Goal: Task Accomplishment & Management: Manage account settings

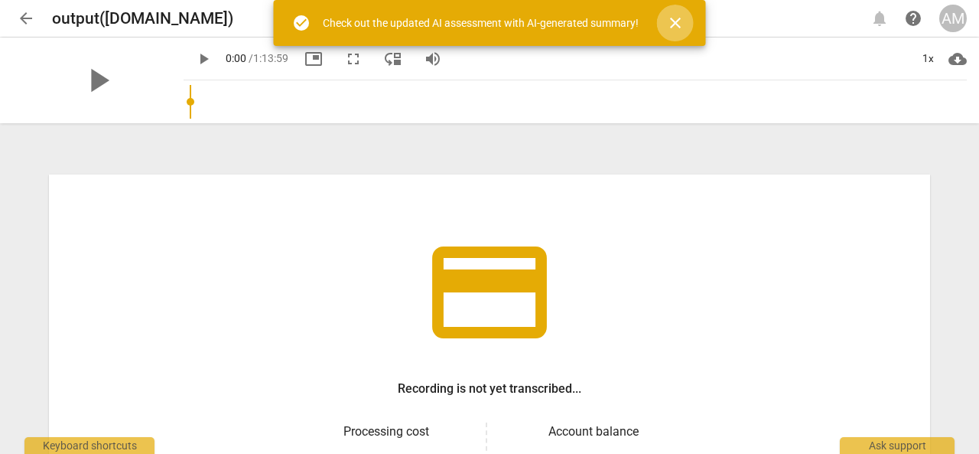
click at [679, 29] on span "close" at bounding box center [675, 23] width 18 height 18
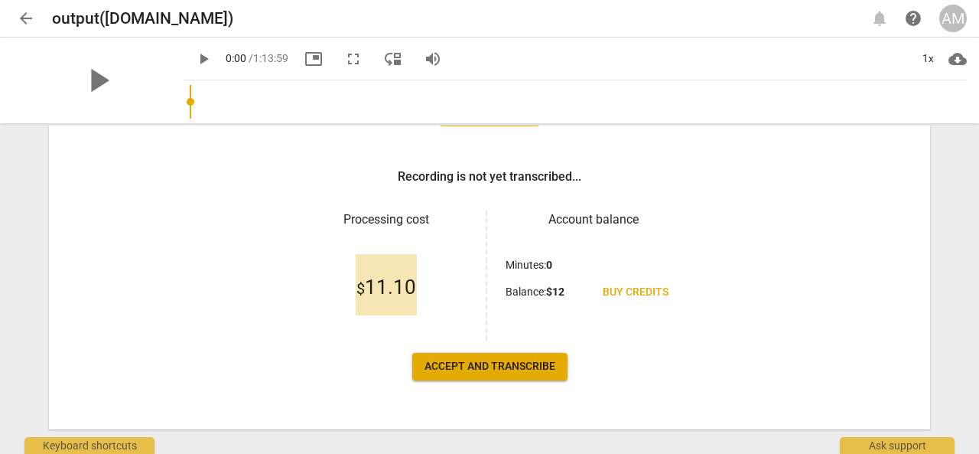
scroll to position [236, 0]
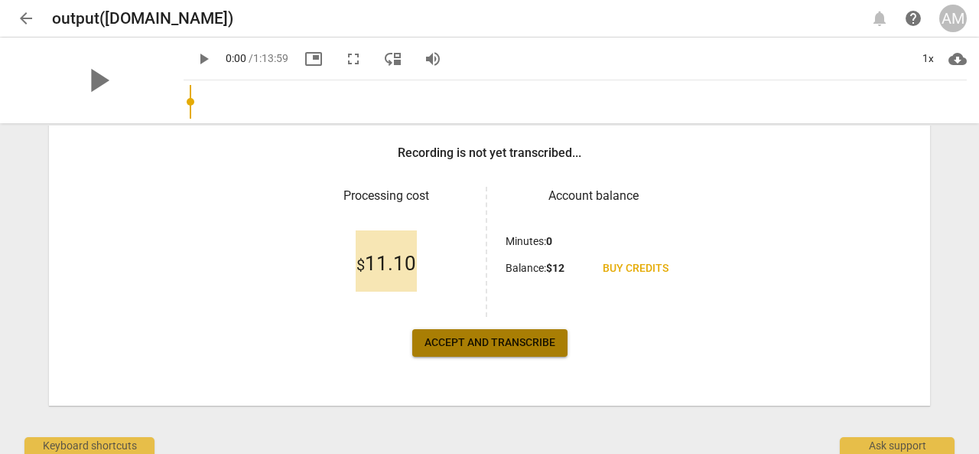
click at [496, 342] on span "Accept and transcribe" at bounding box center [490, 342] width 131 height 15
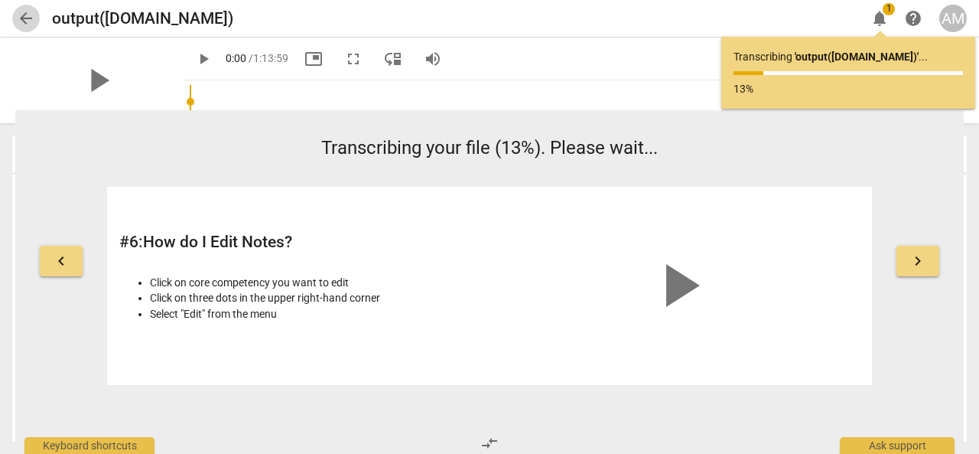
click at [31, 15] on span "arrow_back" at bounding box center [26, 18] width 18 height 18
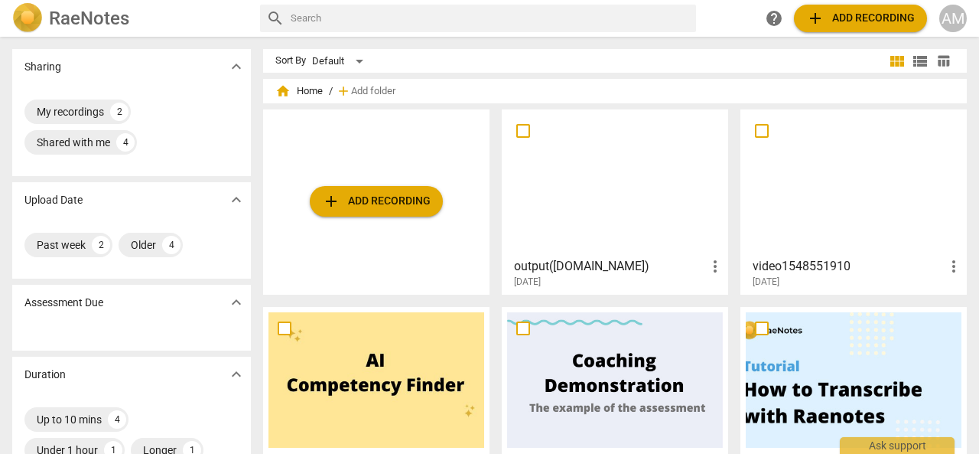
click at [568, 260] on h3 "output([DOMAIN_NAME])" at bounding box center [610, 266] width 192 height 18
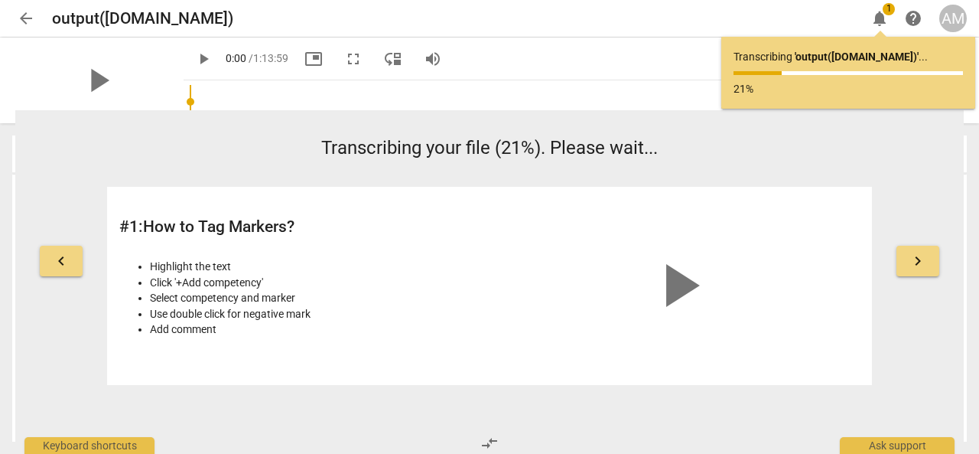
click at [568, 260] on div "play_arrow" at bounding box center [678, 286] width 363 height 174
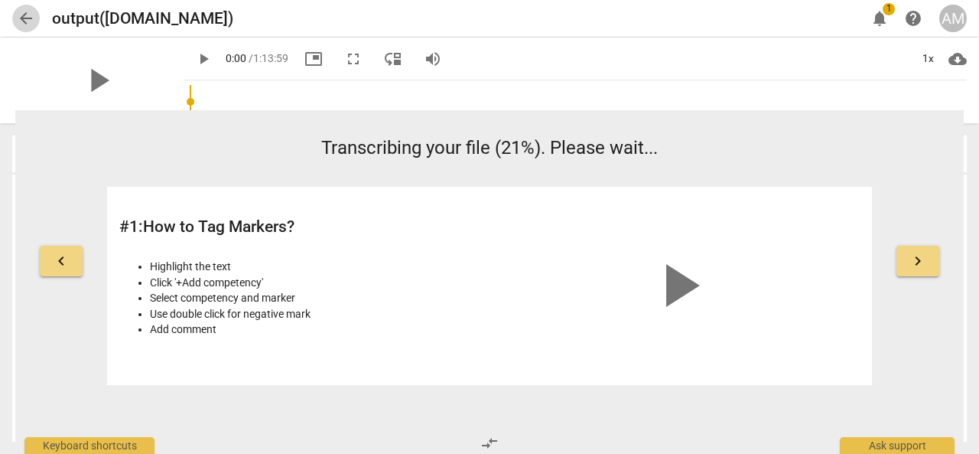
click at [26, 18] on span "arrow_back" at bounding box center [26, 18] width 18 height 18
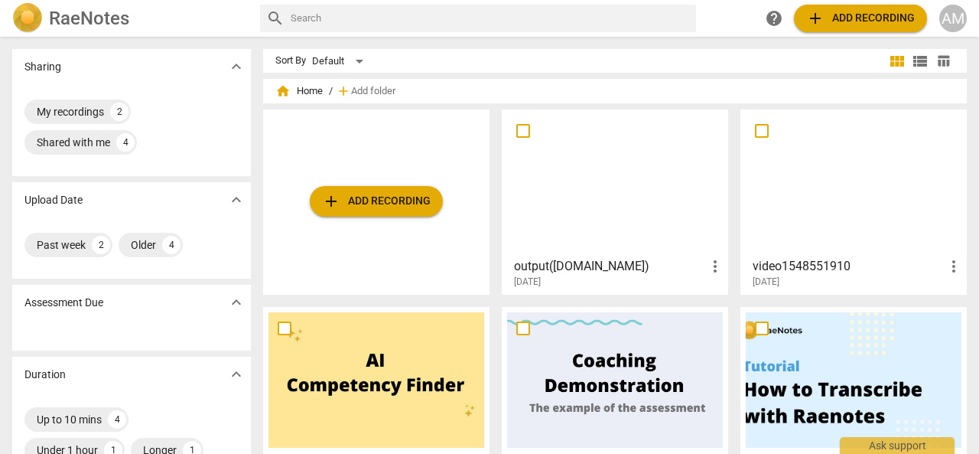
click at [789, 259] on h3 "video1548551910" at bounding box center [849, 266] width 192 height 18
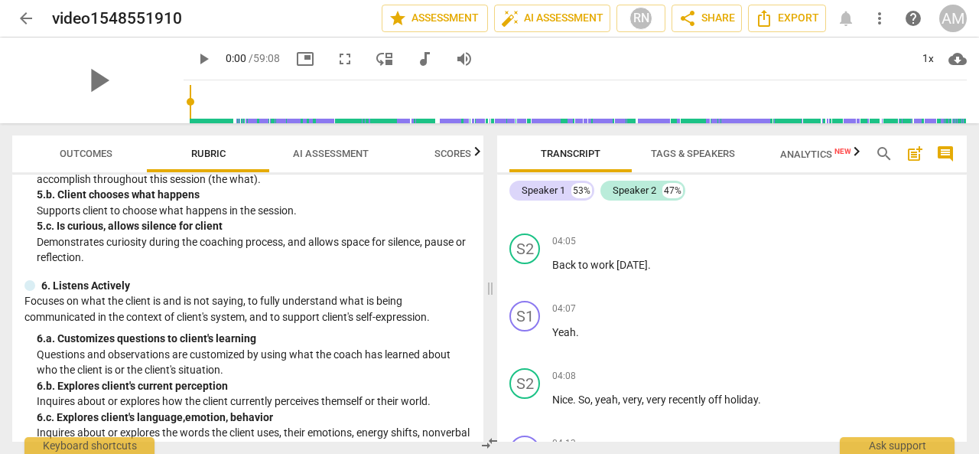
scroll to position [651, 0]
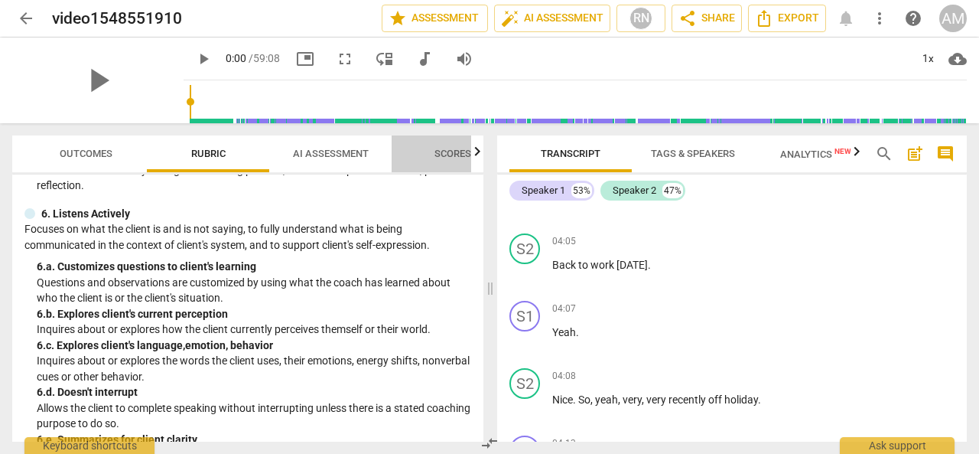
click at [452, 151] on span "Scores" at bounding box center [452, 153] width 37 height 11
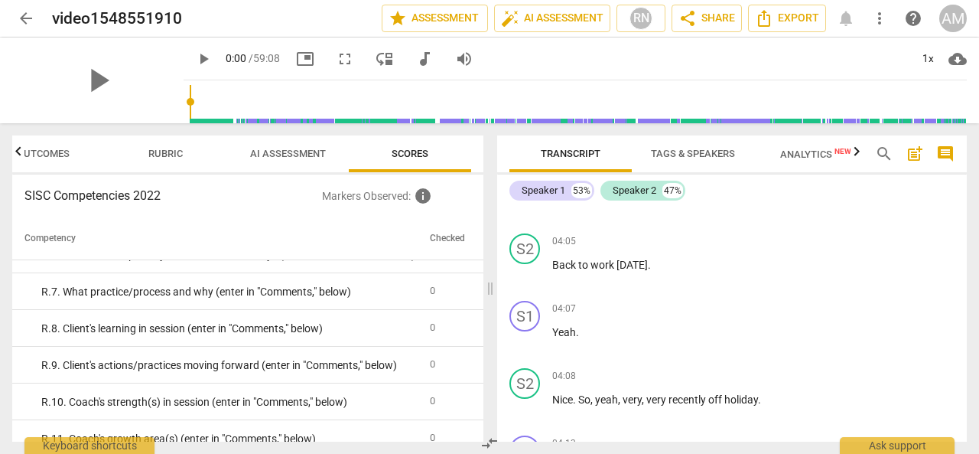
scroll to position [3241, 0]
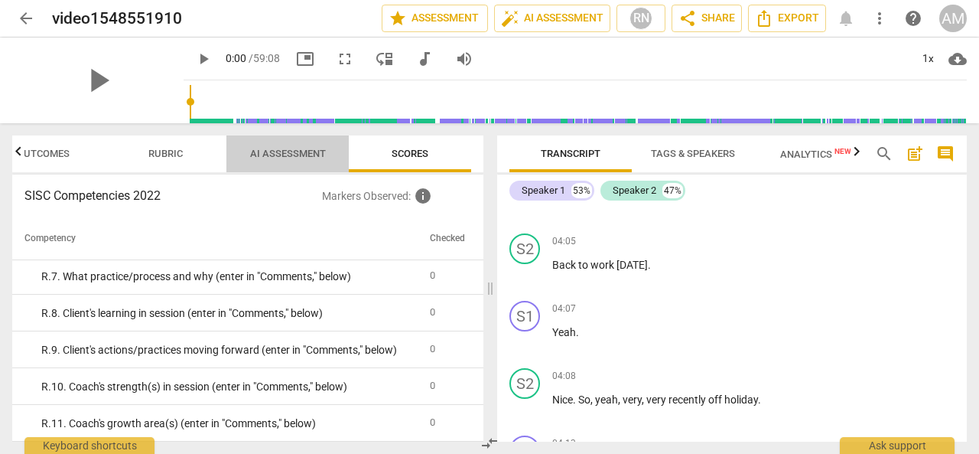
click at [285, 158] on span "AI Assessment" at bounding box center [288, 153] width 76 height 11
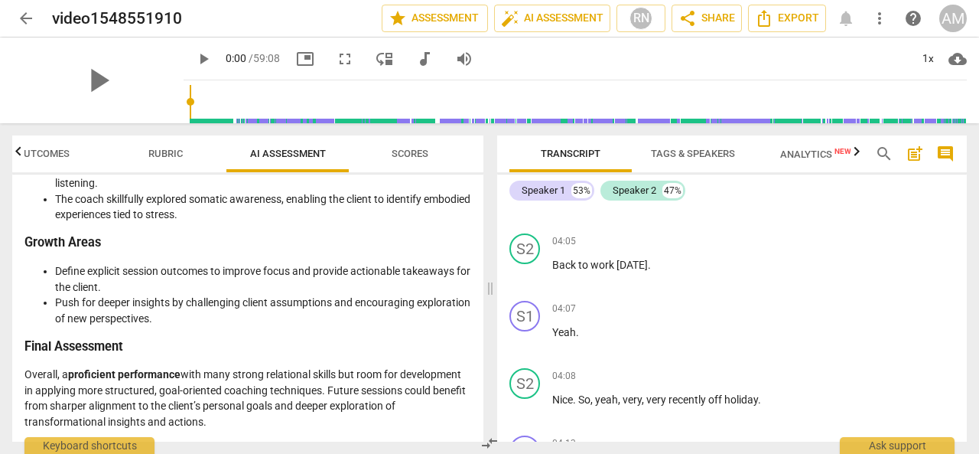
scroll to position [2675, 0]
click at [26, 14] on span "arrow_back" at bounding box center [26, 18] width 18 height 18
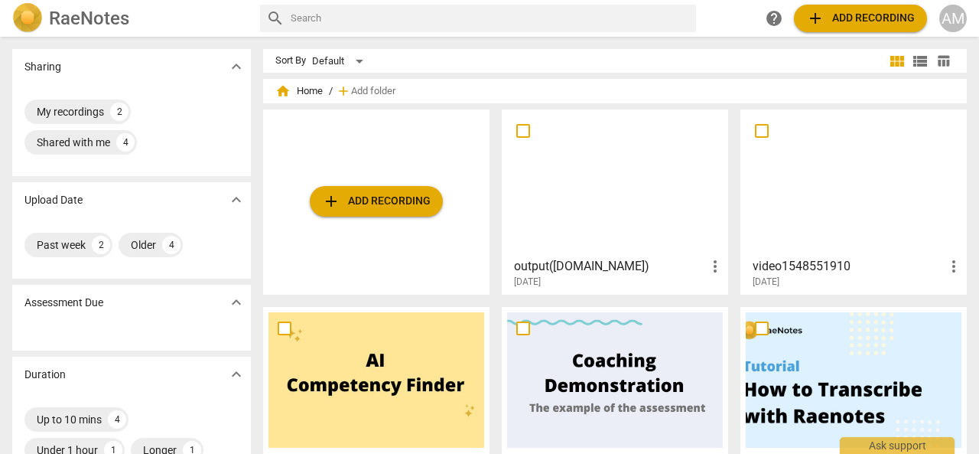
click at [544, 267] on h3 "output([DOMAIN_NAME])" at bounding box center [610, 266] width 192 height 18
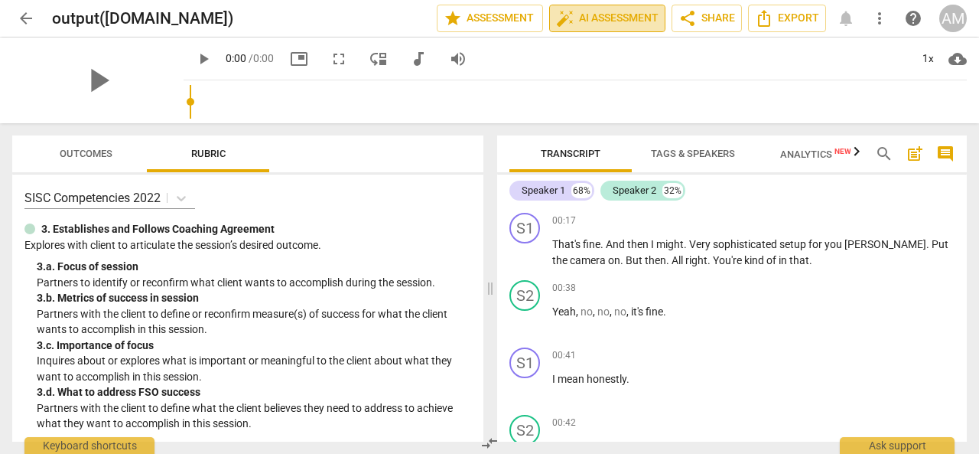
click at [594, 21] on span "auto_fix_high AI Assessment" at bounding box center [607, 18] width 103 height 18
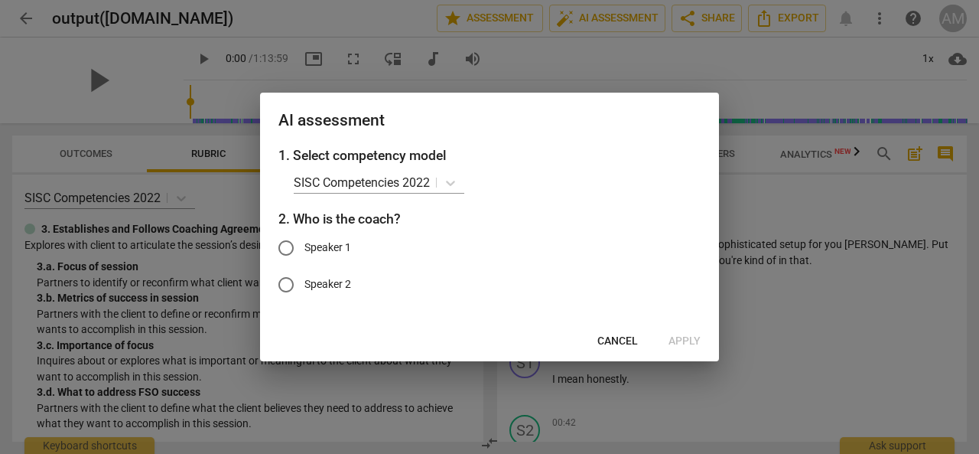
click at [617, 336] on span "Cancel" at bounding box center [617, 341] width 41 height 15
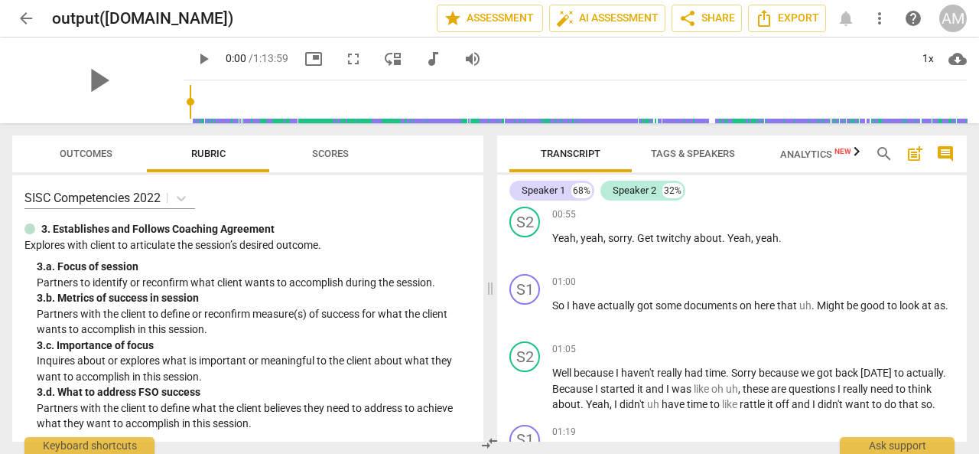
scroll to position [478, 0]
click at [604, 19] on span "auto_fix_high AI Assessment" at bounding box center [607, 18] width 103 height 18
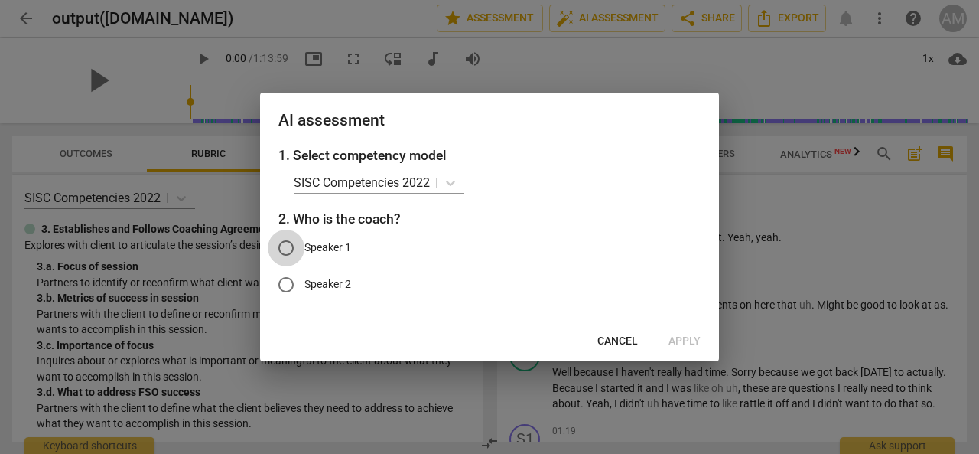
click at [286, 251] on input "Speaker 1" at bounding box center [286, 247] width 37 height 37
radio input "true"
click at [688, 336] on span "Apply" at bounding box center [685, 341] width 32 height 15
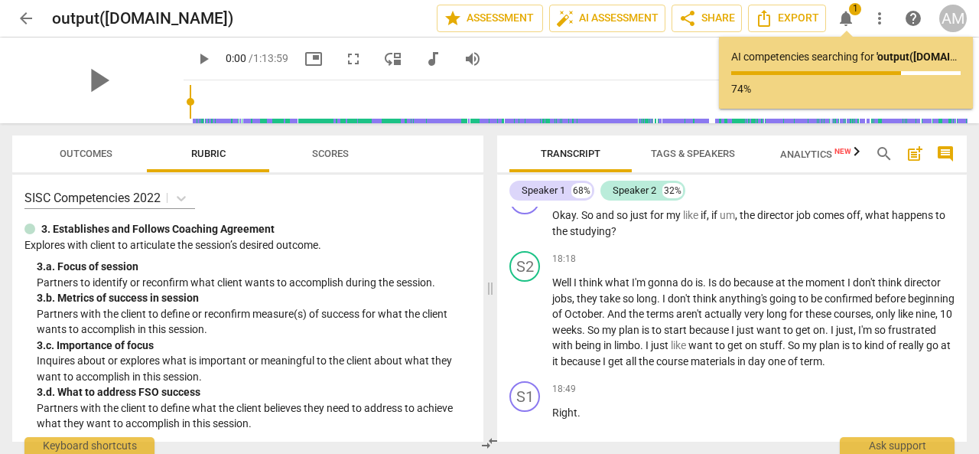
scroll to position [7966, 0]
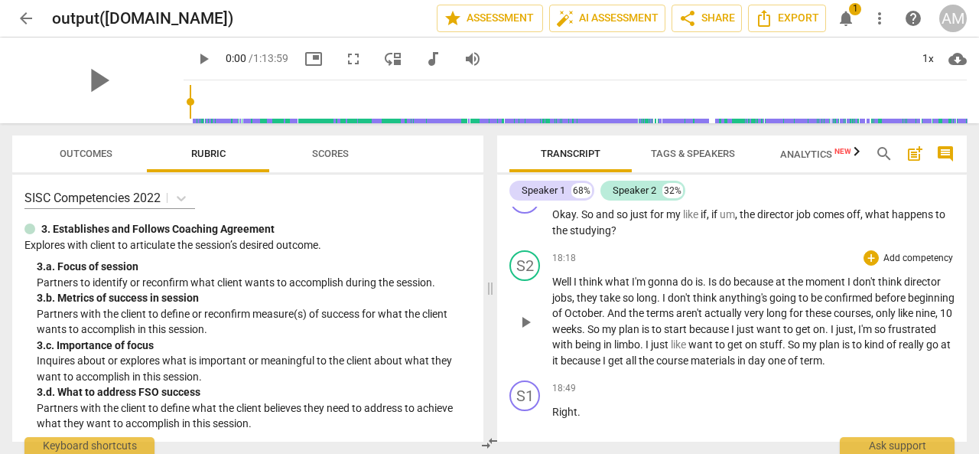
drag, startPoint x: 748, startPoint y: 299, endPoint x: 796, endPoint y: 295, distance: 48.3
click at [796, 265] on div "18:18 + Add competency keyboard_arrow_right" at bounding box center [753, 257] width 402 height 15
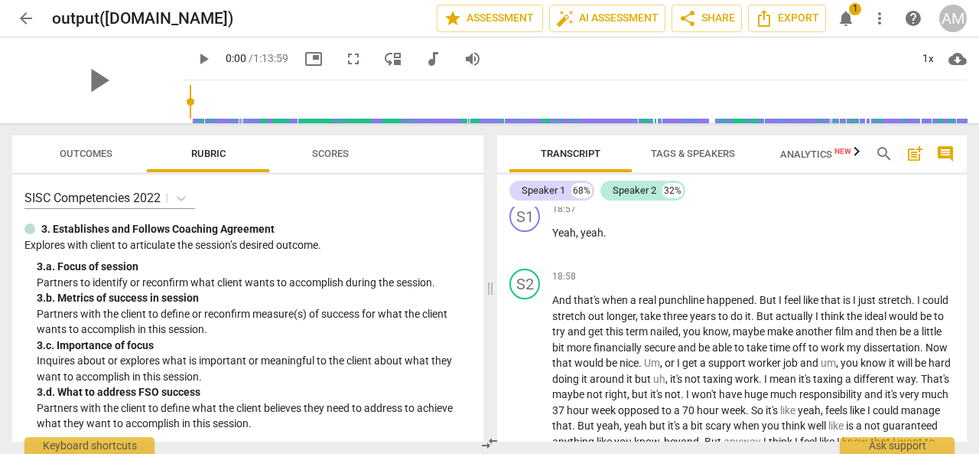
scroll to position [8283, 0]
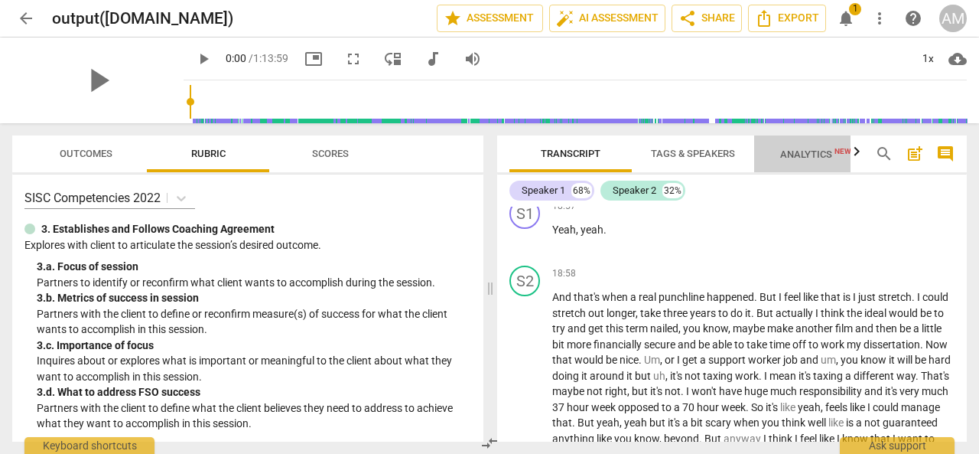
click at [811, 161] on span "Analytics New" at bounding box center [816, 153] width 108 height 23
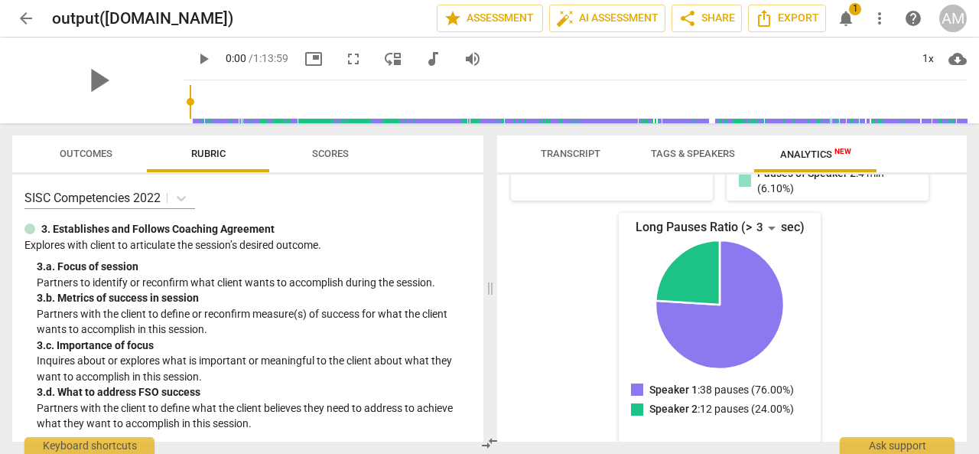
scroll to position [437, 0]
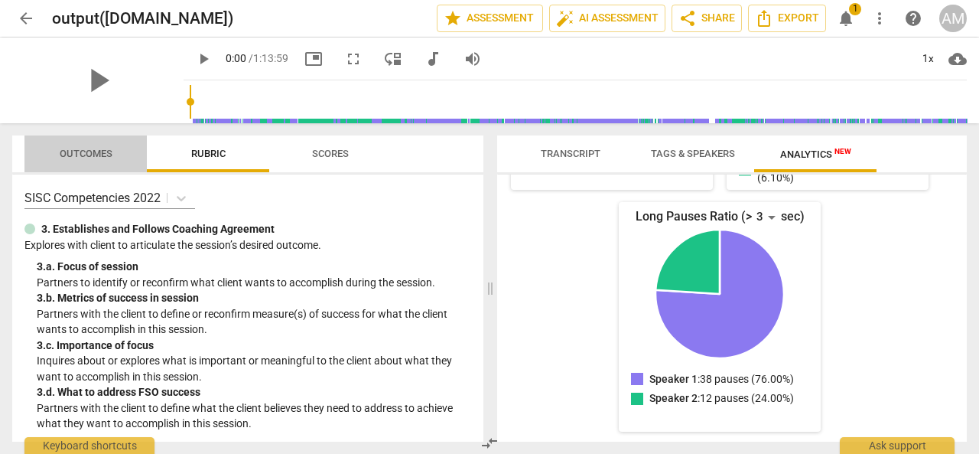
click at [79, 163] on span "Outcomes" at bounding box center [85, 154] width 89 height 21
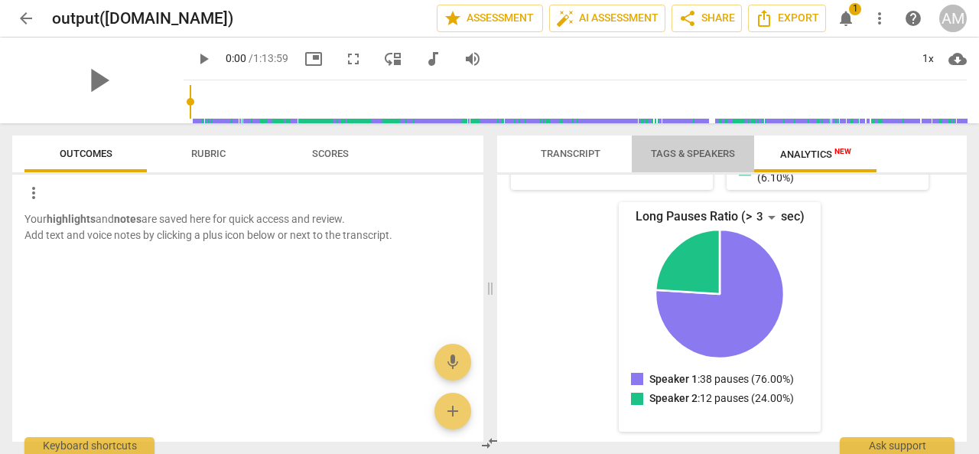
click at [676, 151] on span "Tags & Speakers" at bounding box center [693, 153] width 84 height 11
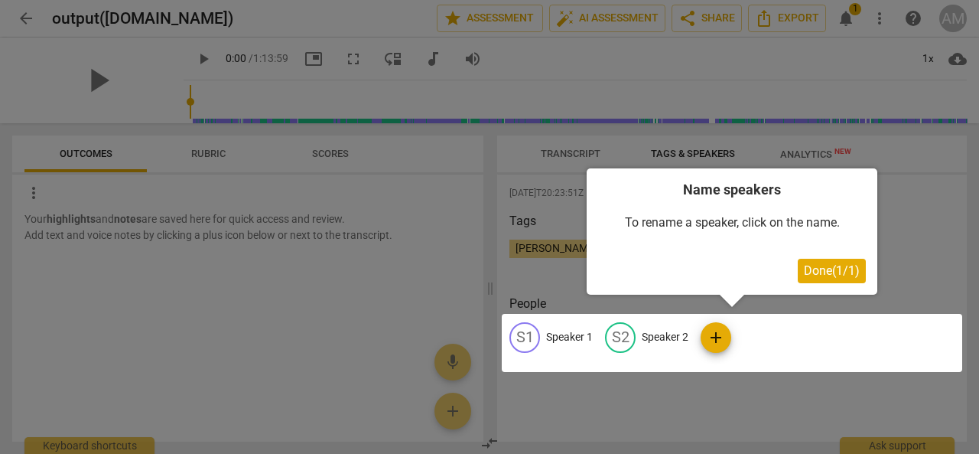
click at [843, 267] on span "Done ( 1 / 1 )" at bounding box center [832, 270] width 56 height 15
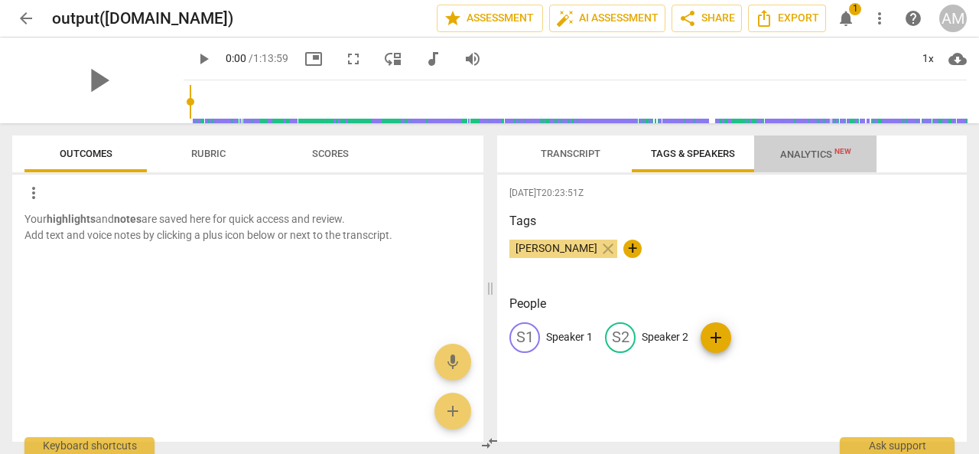
click at [818, 153] on span "Analytics New" at bounding box center [815, 153] width 71 height 11
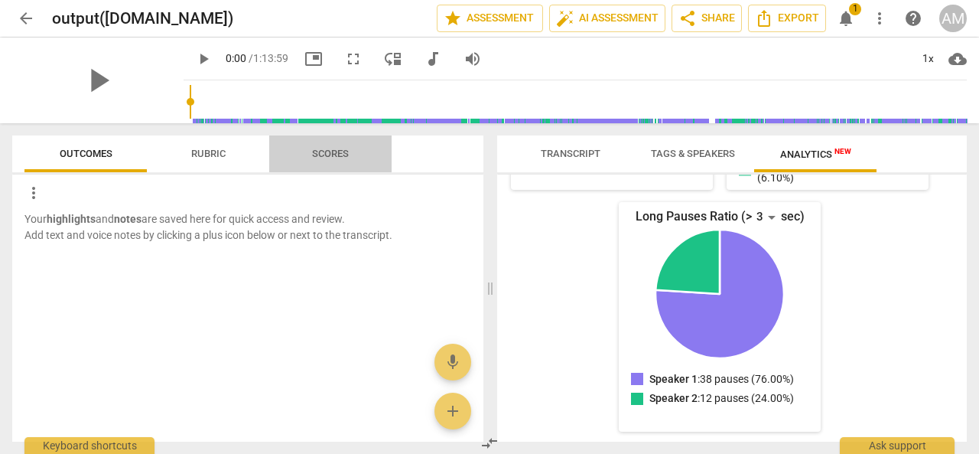
click at [327, 154] on span "Scores" at bounding box center [330, 153] width 37 height 11
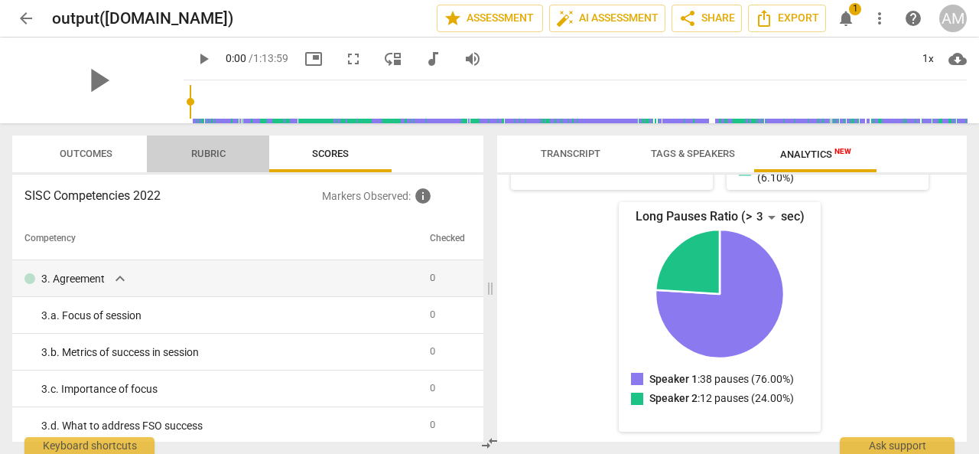
click at [203, 153] on span "Rubric" at bounding box center [208, 153] width 34 height 11
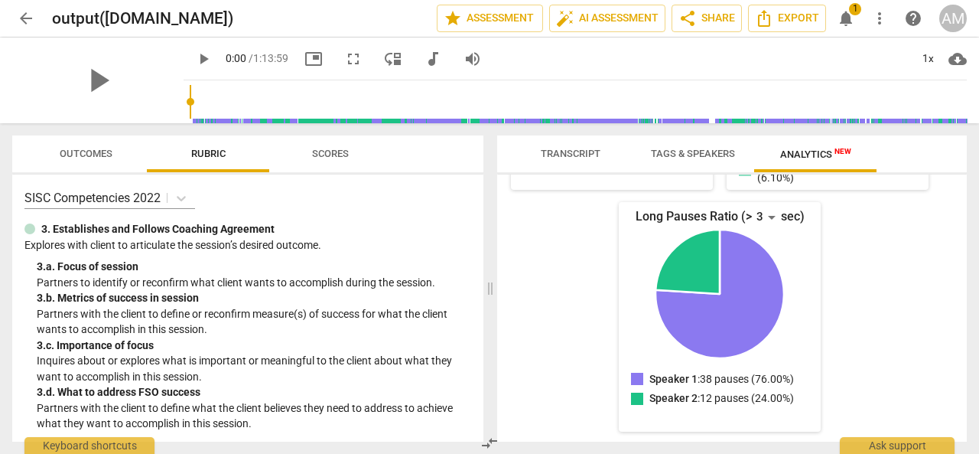
click at [73, 156] on span "Outcomes" at bounding box center [86, 153] width 53 height 11
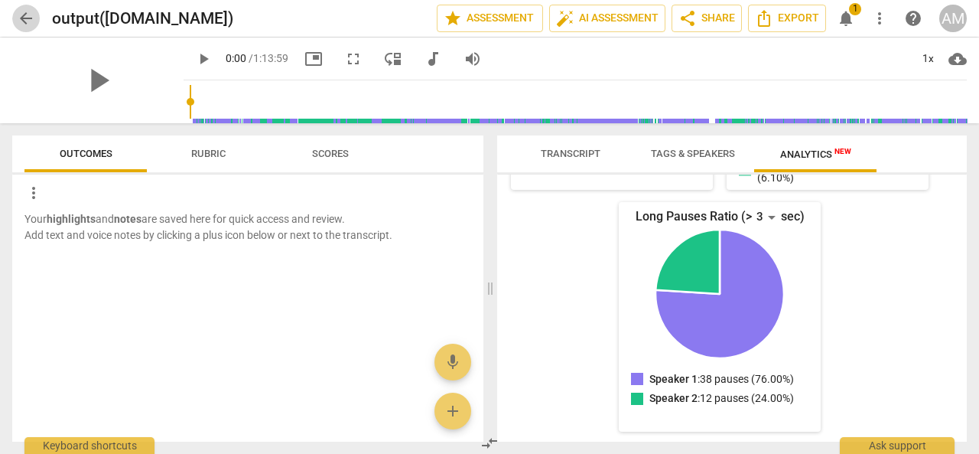
click at [23, 24] on span "arrow_back" at bounding box center [26, 18] width 18 height 18
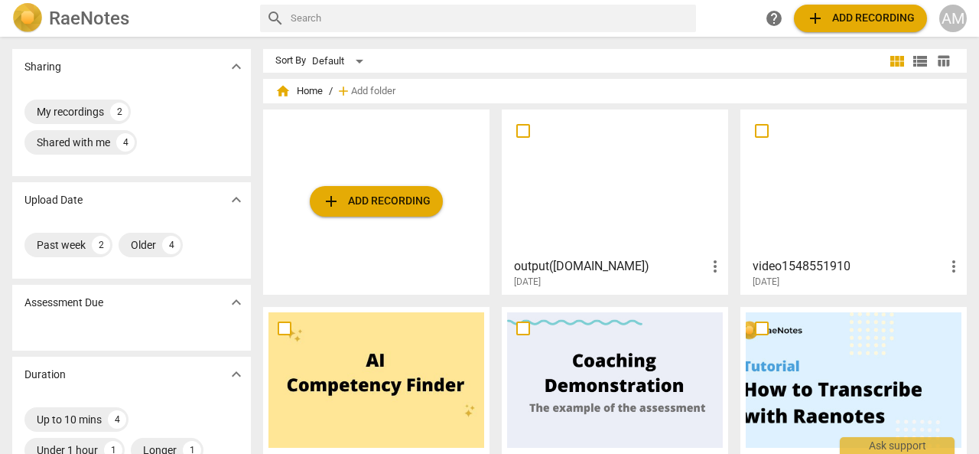
click at [623, 264] on h3 "output([DOMAIN_NAME])" at bounding box center [610, 266] width 192 height 18
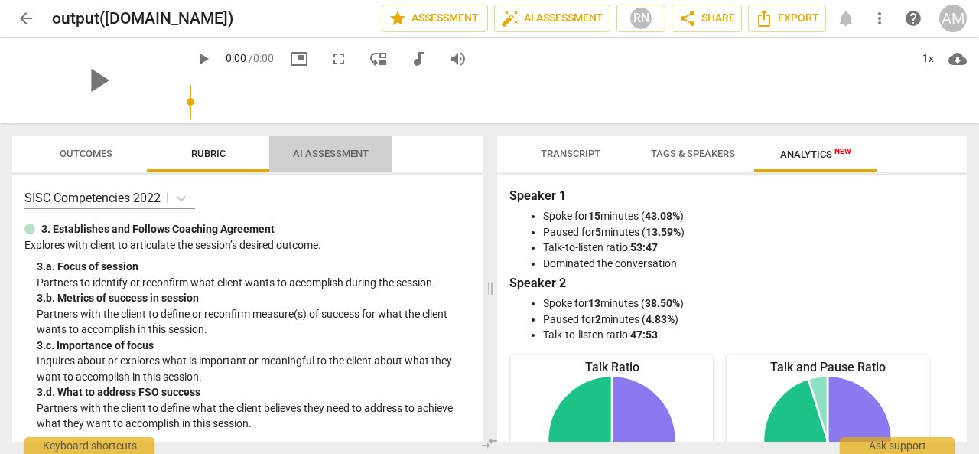
click at [337, 148] on span "AI Assessment" at bounding box center [331, 153] width 76 height 11
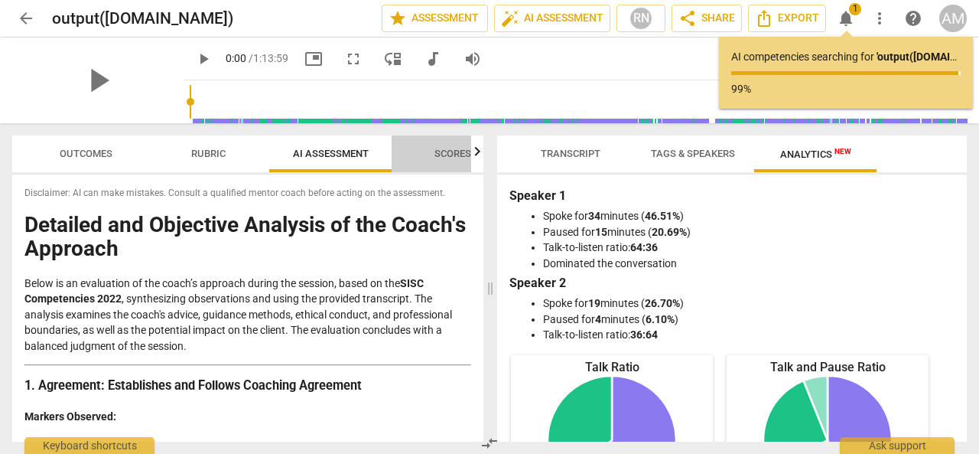
click at [453, 156] on span "Scores" at bounding box center [452, 153] width 37 height 11
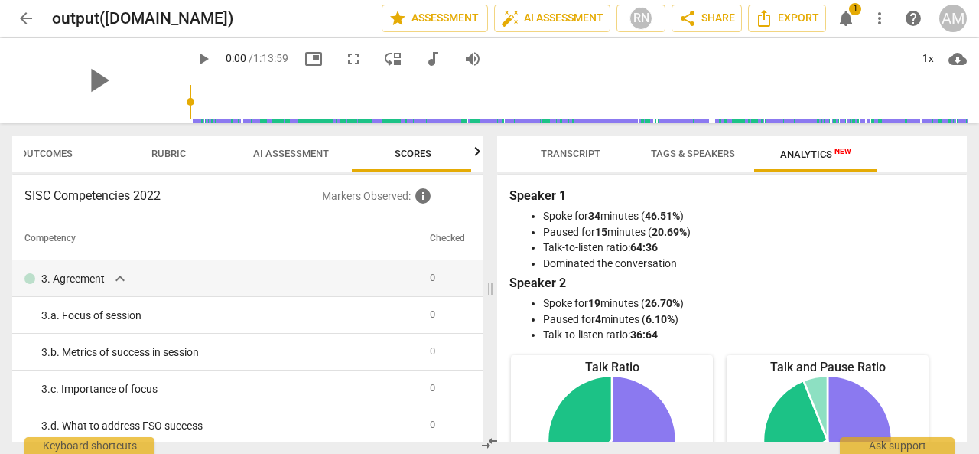
scroll to position [0, 43]
click at [292, 158] on span "AI Assessment" at bounding box center [288, 153] width 76 height 11
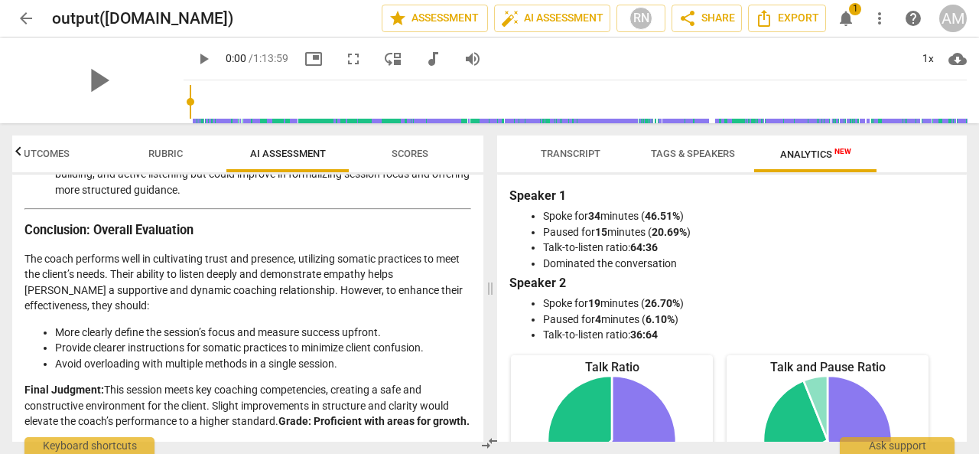
scroll to position [3098, 0]
click at [28, 24] on span "arrow_back" at bounding box center [26, 18] width 18 height 18
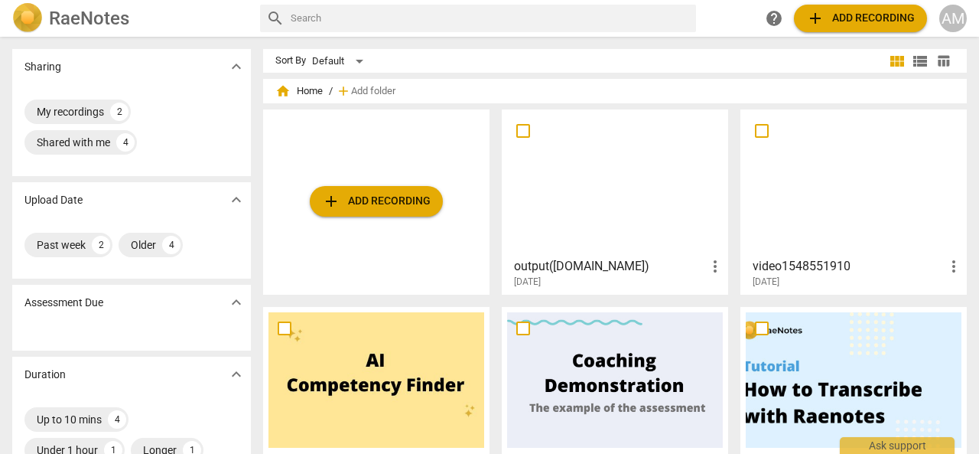
click at [800, 248] on div at bounding box center [854, 182] width 216 height 135
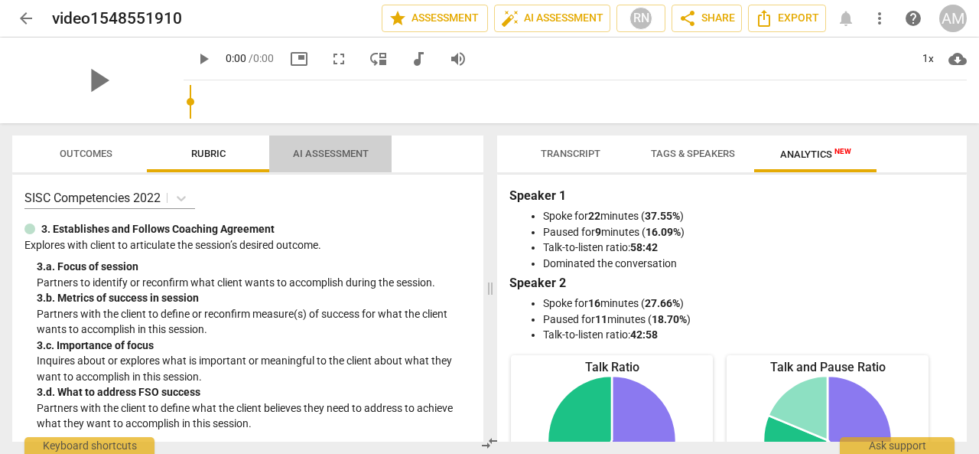
click at [305, 158] on span "AI Assessment" at bounding box center [331, 153] width 76 height 11
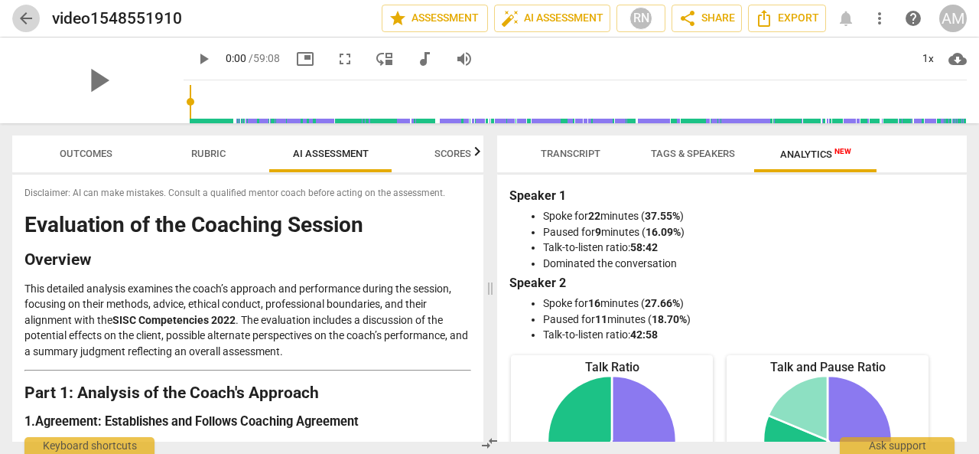
click at [27, 18] on span "arrow_back" at bounding box center [26, 18] width 18 height 18
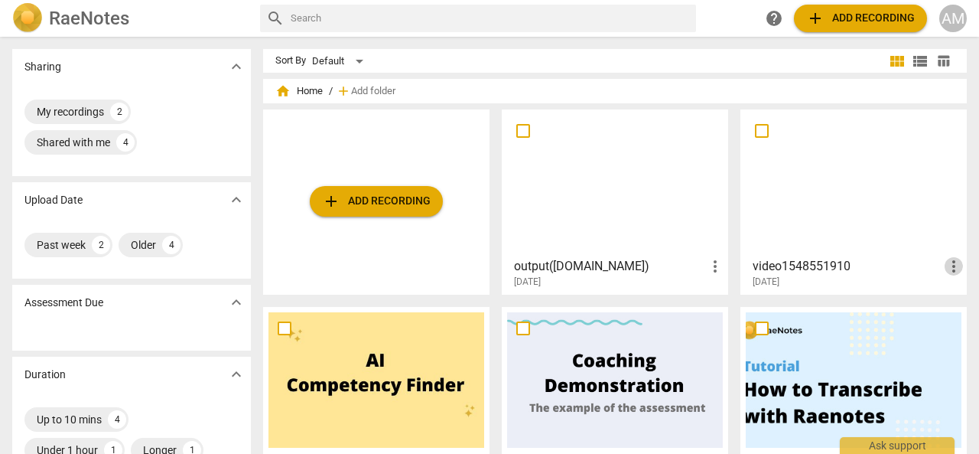
click at [949, 270] on span "more_vert" at bounding box center [954, 266] width 18 height 18
click at [816, 264] on div at bounding box center [489, 227] width 979 height 454
drag, startPoint x: 816, startPoint y: 264, endPoint x: 799, endPoint y: 267, distance: 17.9
click at [799, 267] on h3 "video1548551910" at bounding box center [849, 266] width 192 height 18
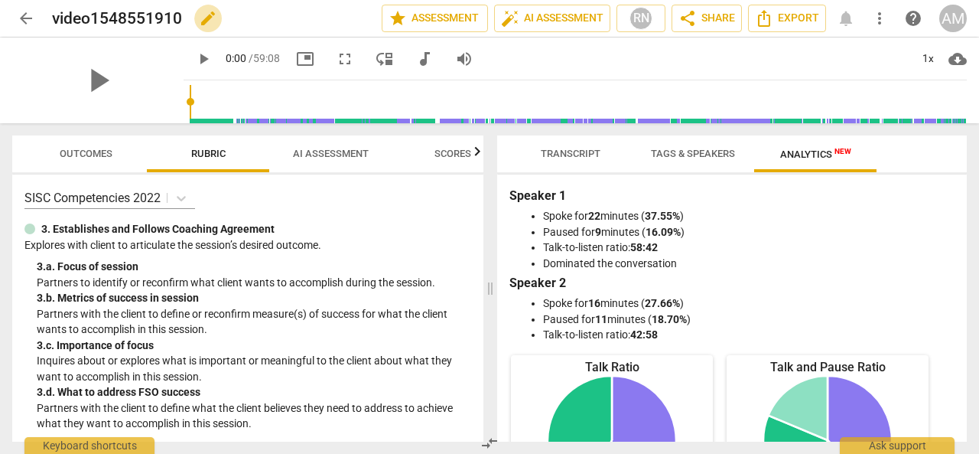
click at [207, 18] on span "edit" at bounding box center [208, 18] width 18 height 18
drag, startPoint x: 188, startPoint y: 21, endPoint x: 47, endPoint y: 18, distance: 140.8
click at [47, 18] on div "arrow_back video1548551910 done clear star Assessment auto_fix_high AI Assessme…" at bounding box center [489, 18] width 955 height 29
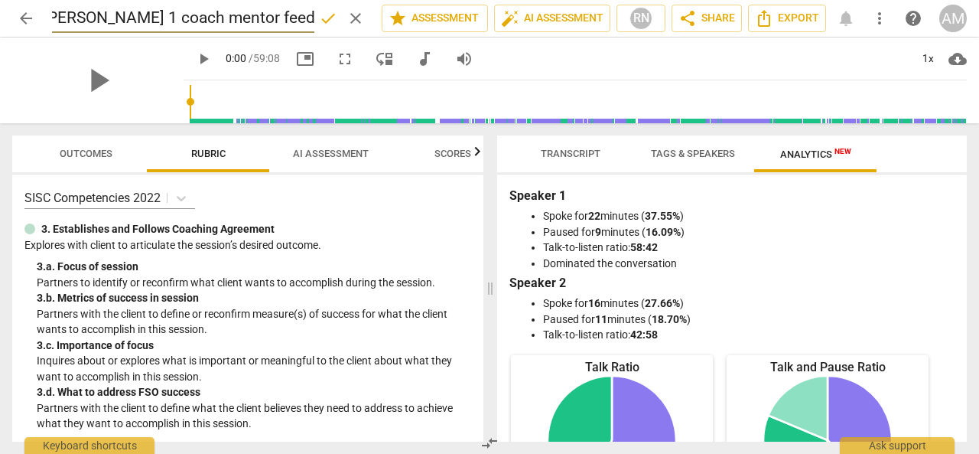
scroll to position [0, 18]
click at [254, 19] on input "[PERSON_NAME] 1 coach mentor feedback session" at bounding box center [183, 18] width 262 height 29
type input "[PERSON_NAME] 1 coach mentor feedback on session"
click at [323, 16] on span "done" at bounding box center [328, 18] width 18 height 18
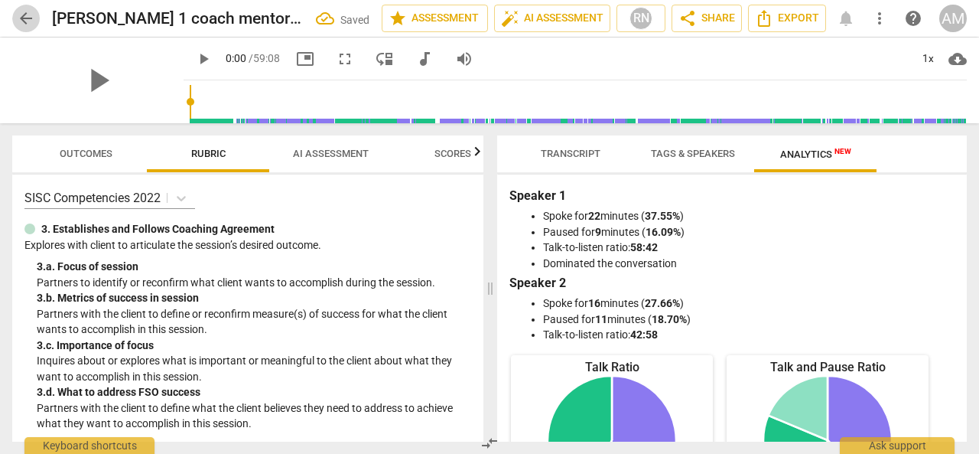
click at [23, 21] on span "arrow_back" at bounding box center [26, 18] width 18 height 18
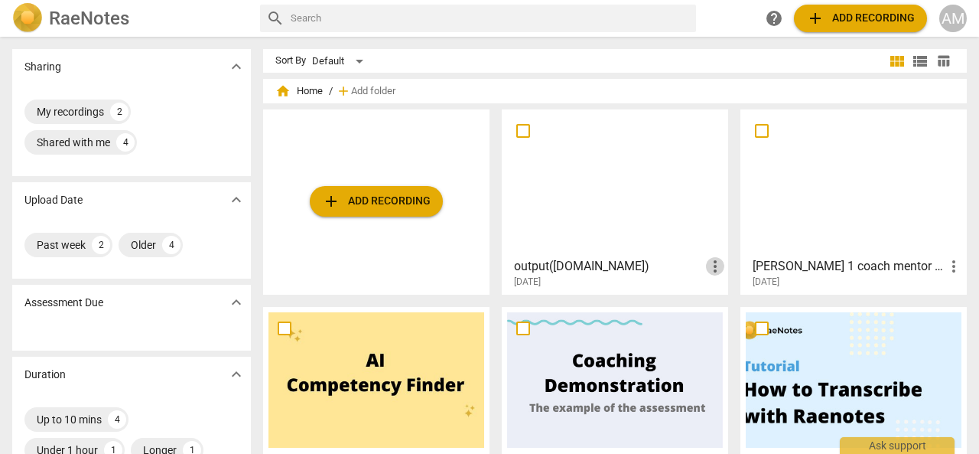
click at [707, 268] on span "more_vert" at bounding box center [715, 266] width 18 height 18
click at [638, 271] on div at bounding box center [489, 227] width 979 height 454
click at [610, 264] on h3 "output([DOMAIN_NAME])" at bounding box center [610, 266] width 192 height 18
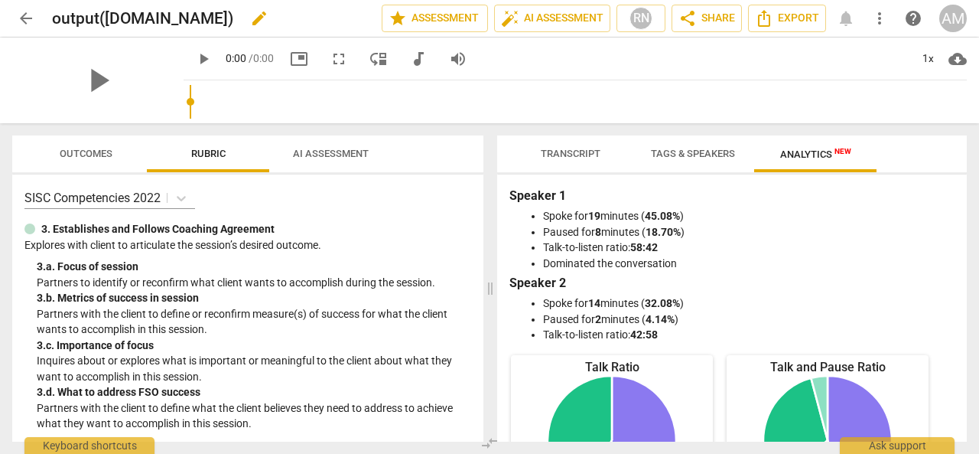
click at [268, 18] on span "edit" at bounding box center [259, 18] width 18 height 18
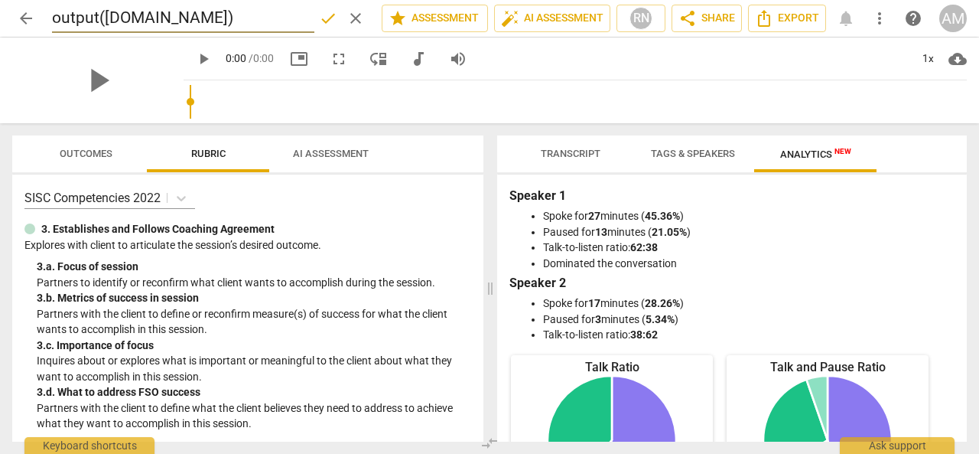
drag, startPoint x: 255, startPoint y: 13, endPoint x: 34, endPoint y: 17, distance: 221.9
click at [34, 17] on div "arrow_back output([DOMAIN_NAME]) done clear star Assessment auto_fix_high AI As…" at bounding box center [489, 18] width 955 height 29
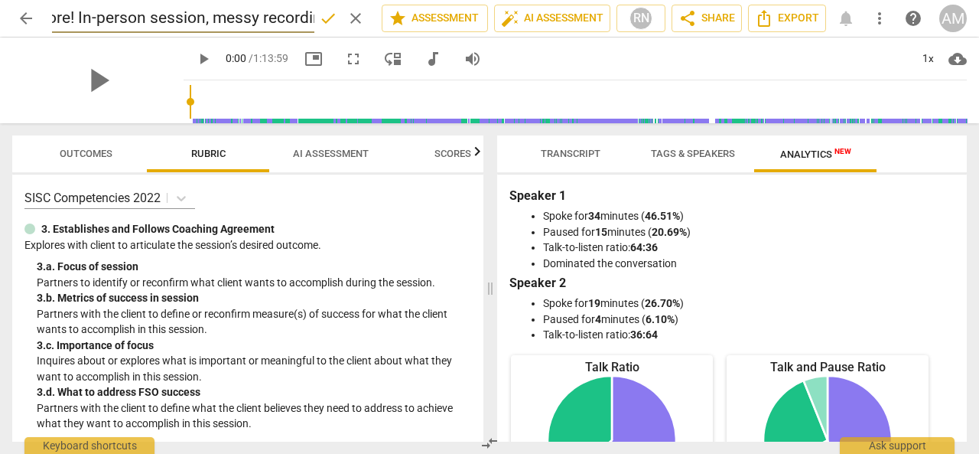
scroll to position [0, 46]
type input "Ignore! In-person session, messy recording"
click at [324, 18] on span "done" at bounding box center [328, 18] width 18 height 18
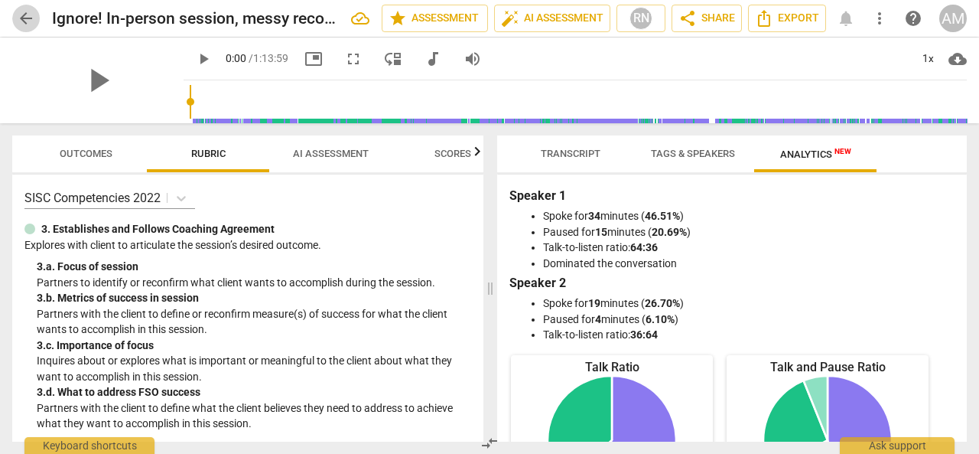
click at [28, 21] on span "arrow_back" at bounding box center [26, 18] width 18 height 18
